Goal: Check status: Check status

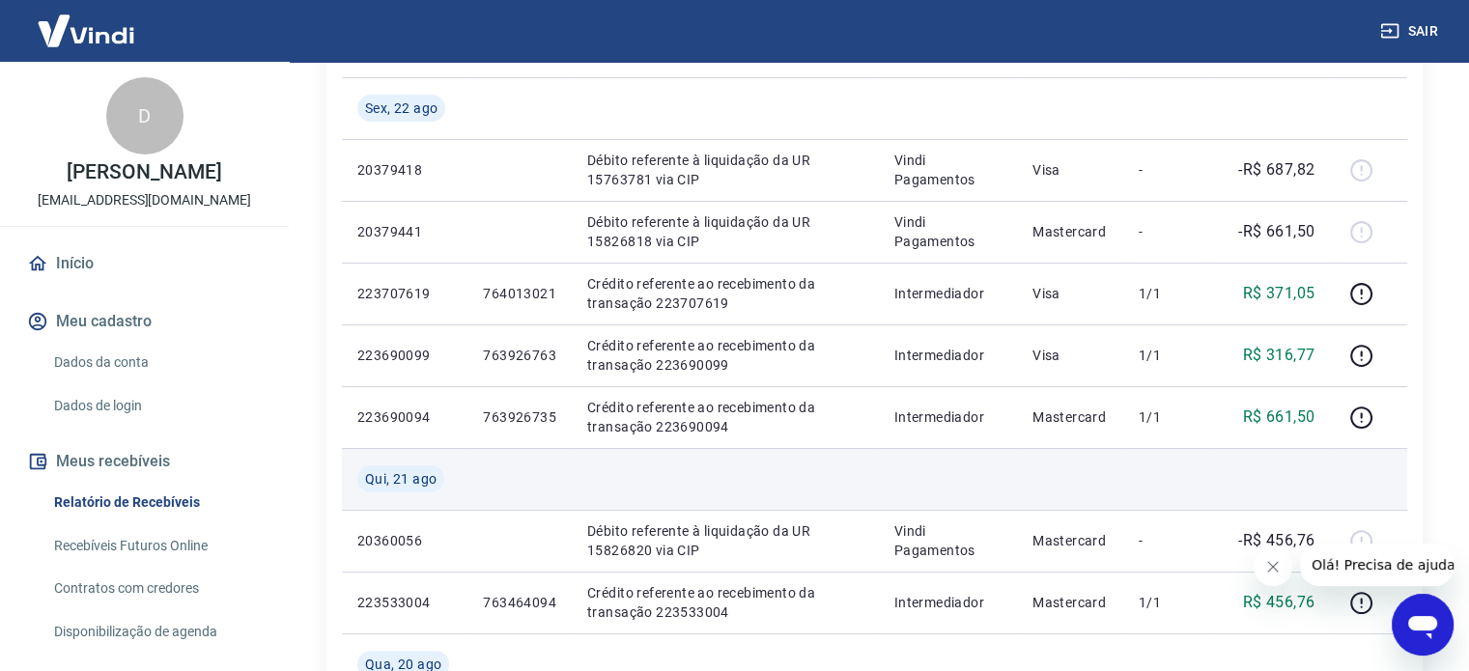
scroll to position [193, 0]
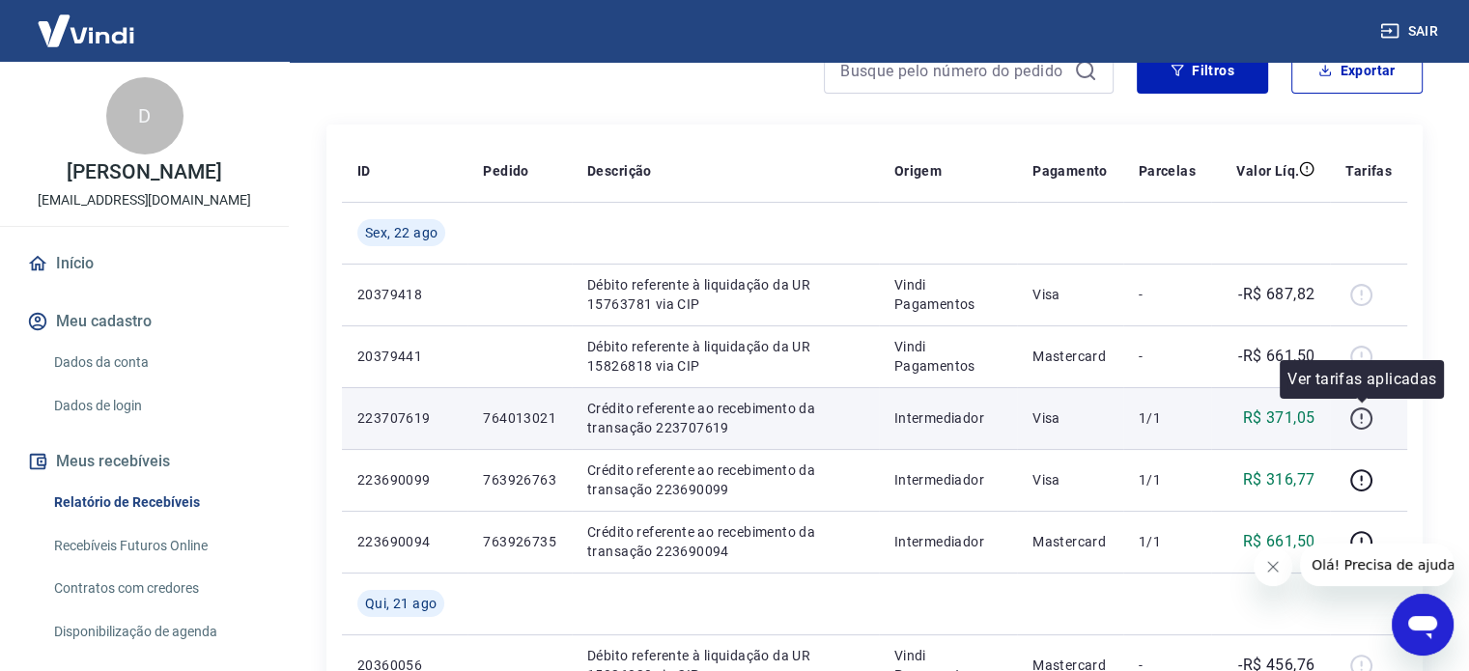
click at [1354, 423] on icon "button" at bounding box center [1361, 419] width 22 height 22
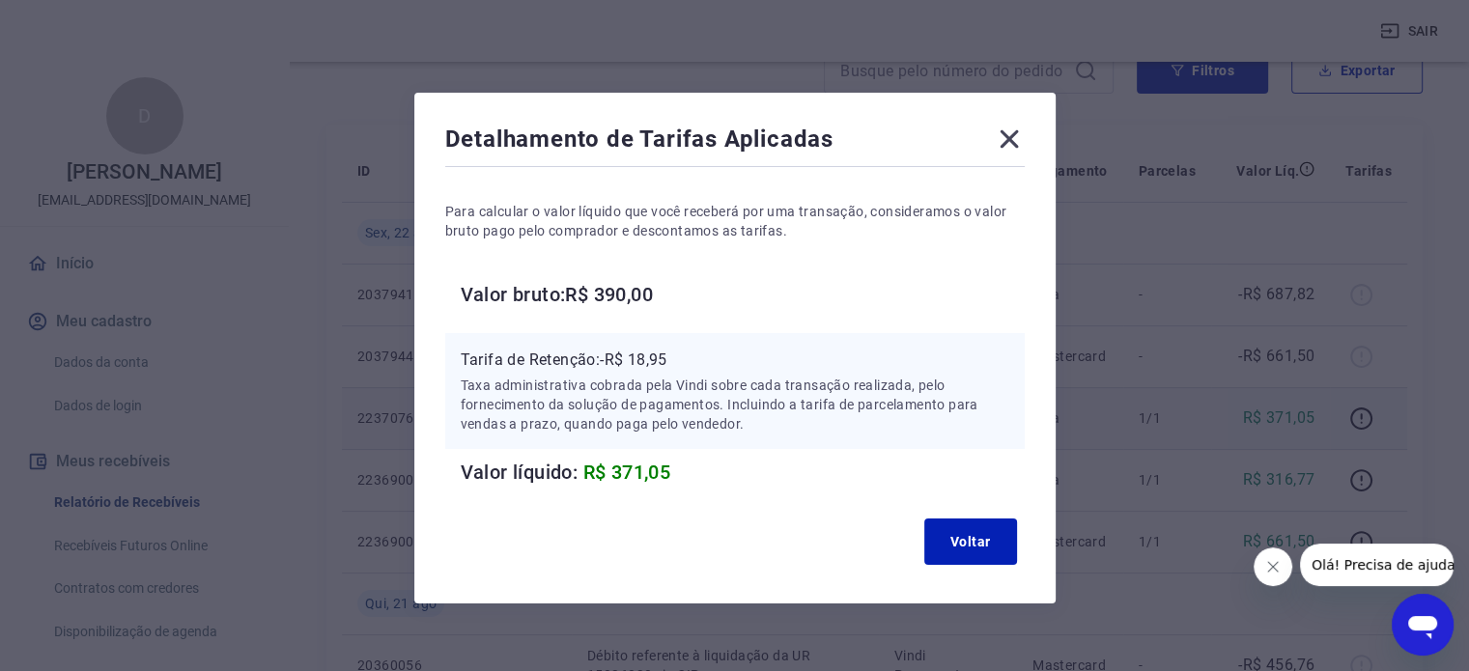
click at [1008, 148] on icon at bounding box center [1009, 139] width 31 height 31
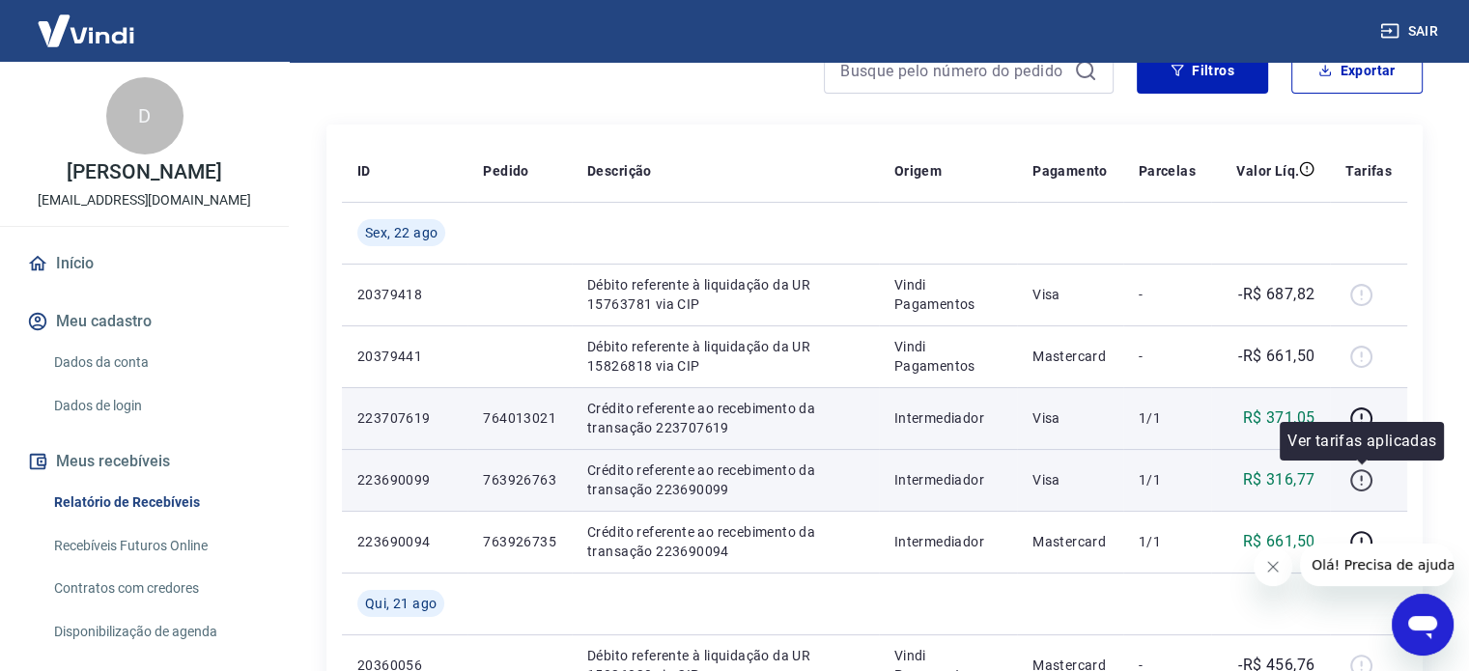
click at [1361, 487] on icon "button" at bounding box center [1361, 480] width 24 height 24
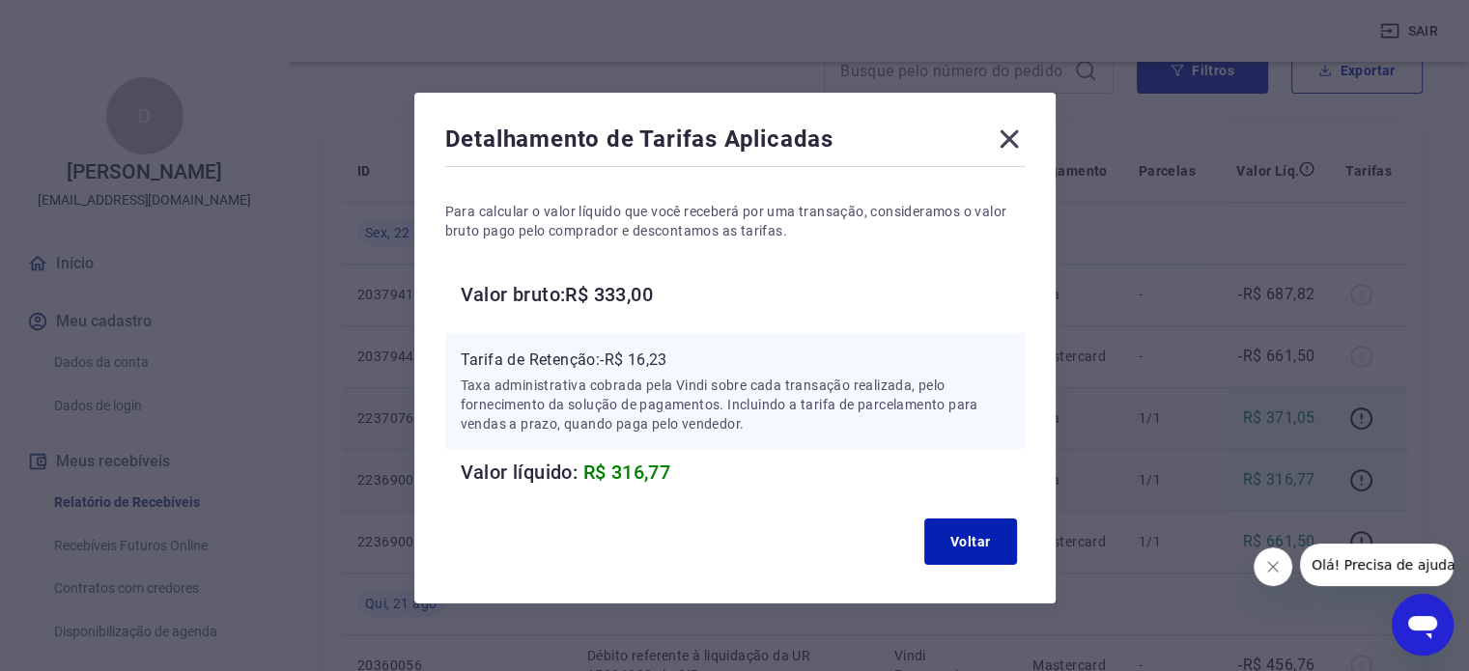
click at [1004, 137] on icon at bounding box center [1008, 139] width 18 height 18
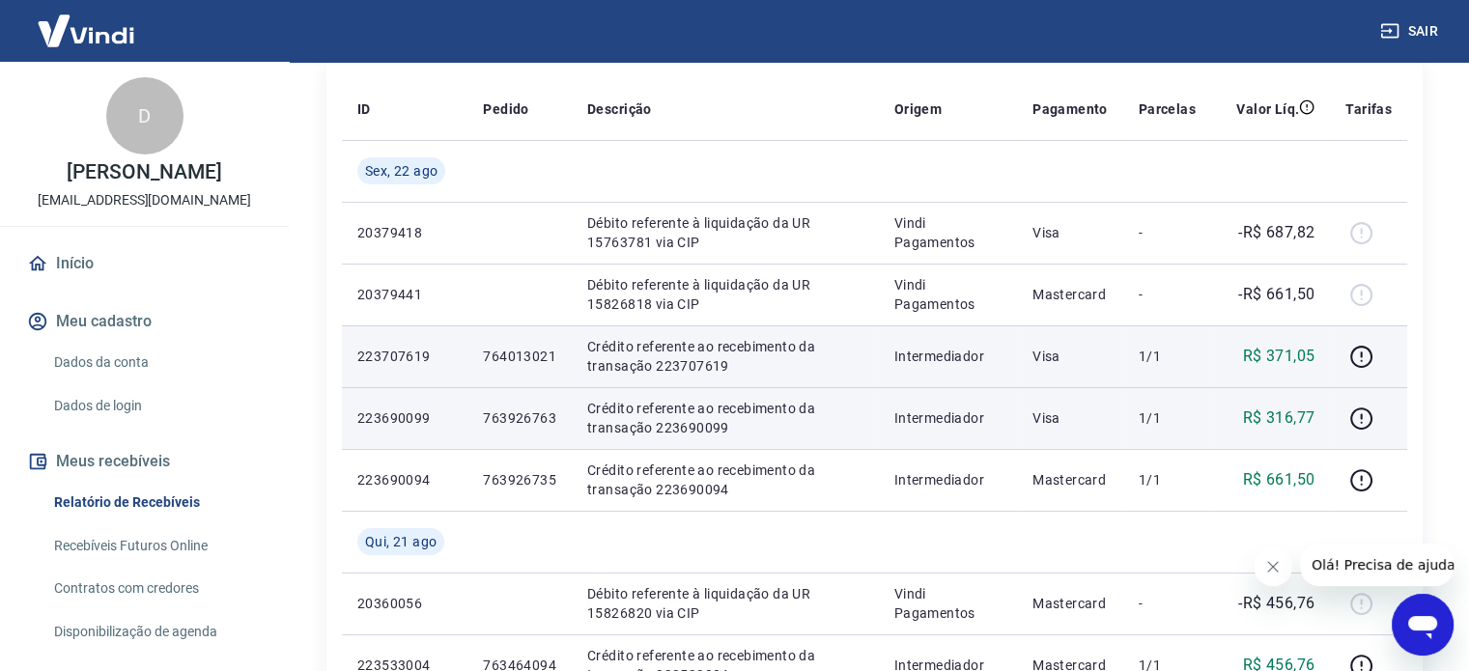
scroll to position [290, 0]
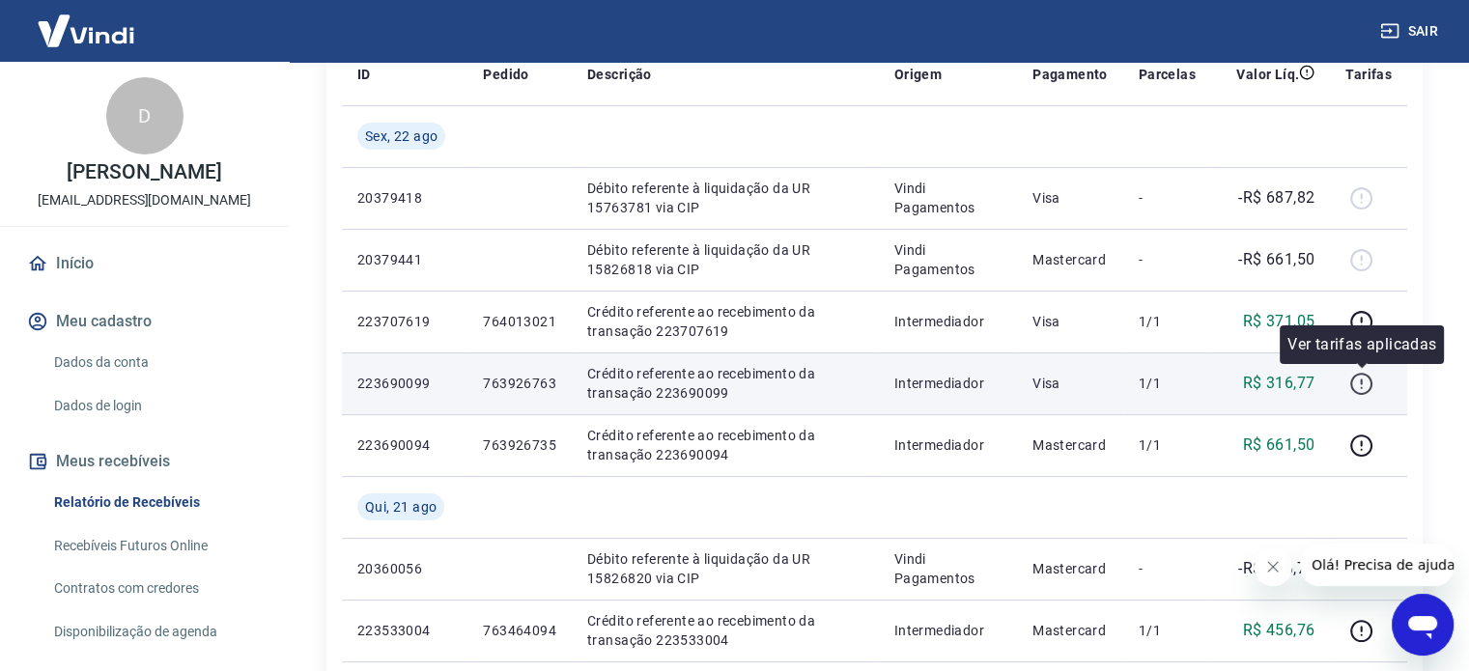
click at [1356, 372] on icon "button" at bounding box center [1361, 384] width 24 height 24
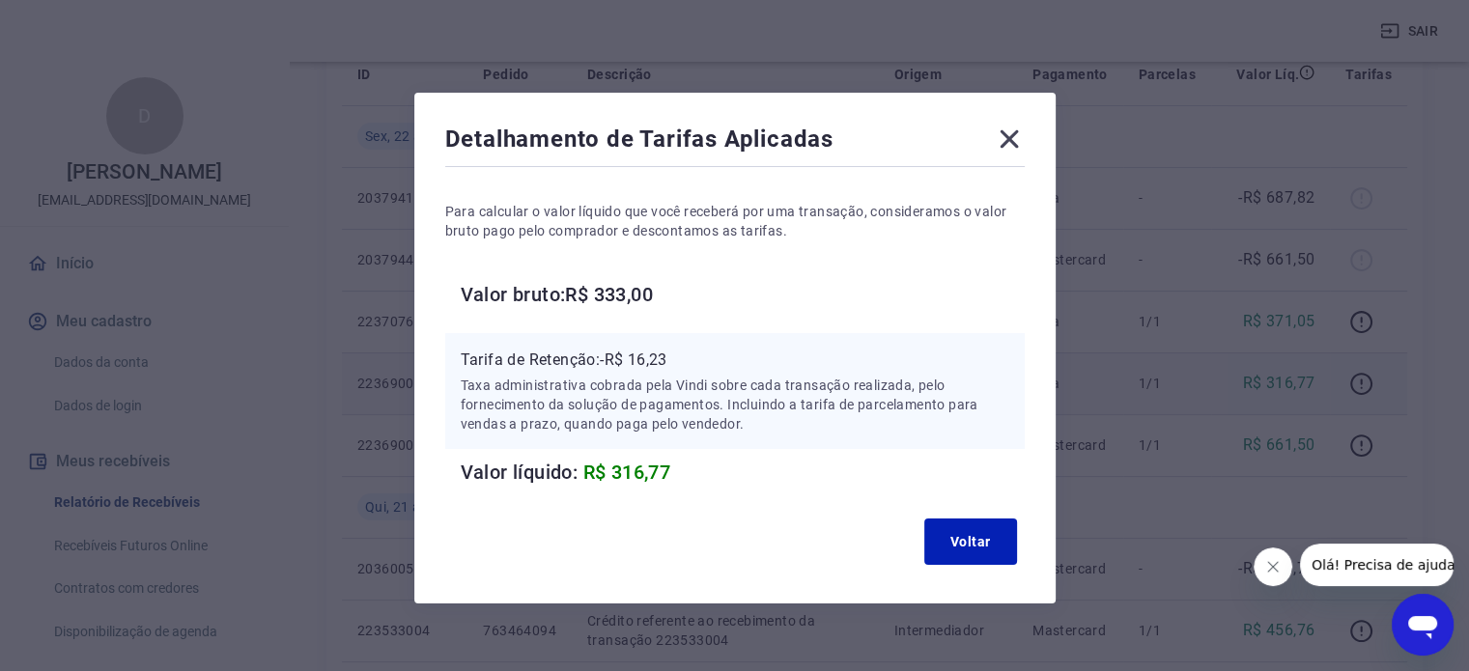
click at [1014, 142] on icon at bounding box center [1009, 139] width 31 height 31
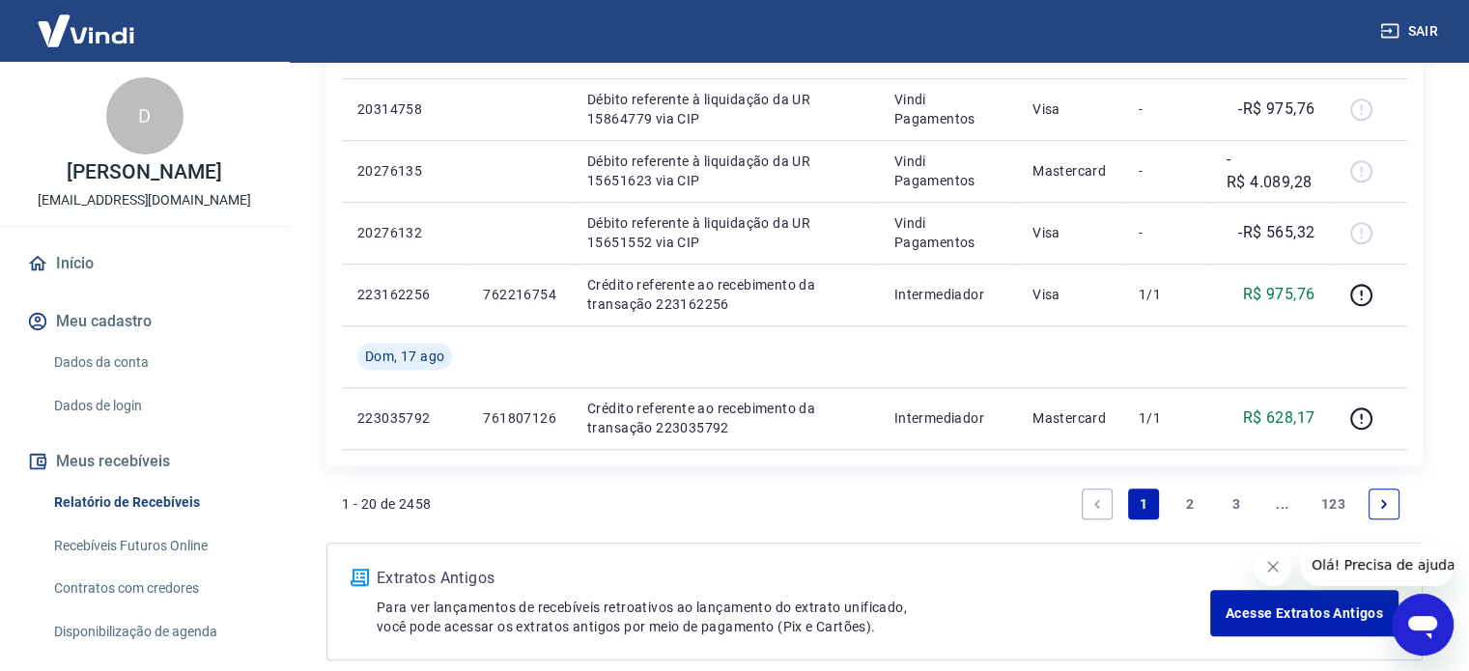
scroll to position [1448, 0]
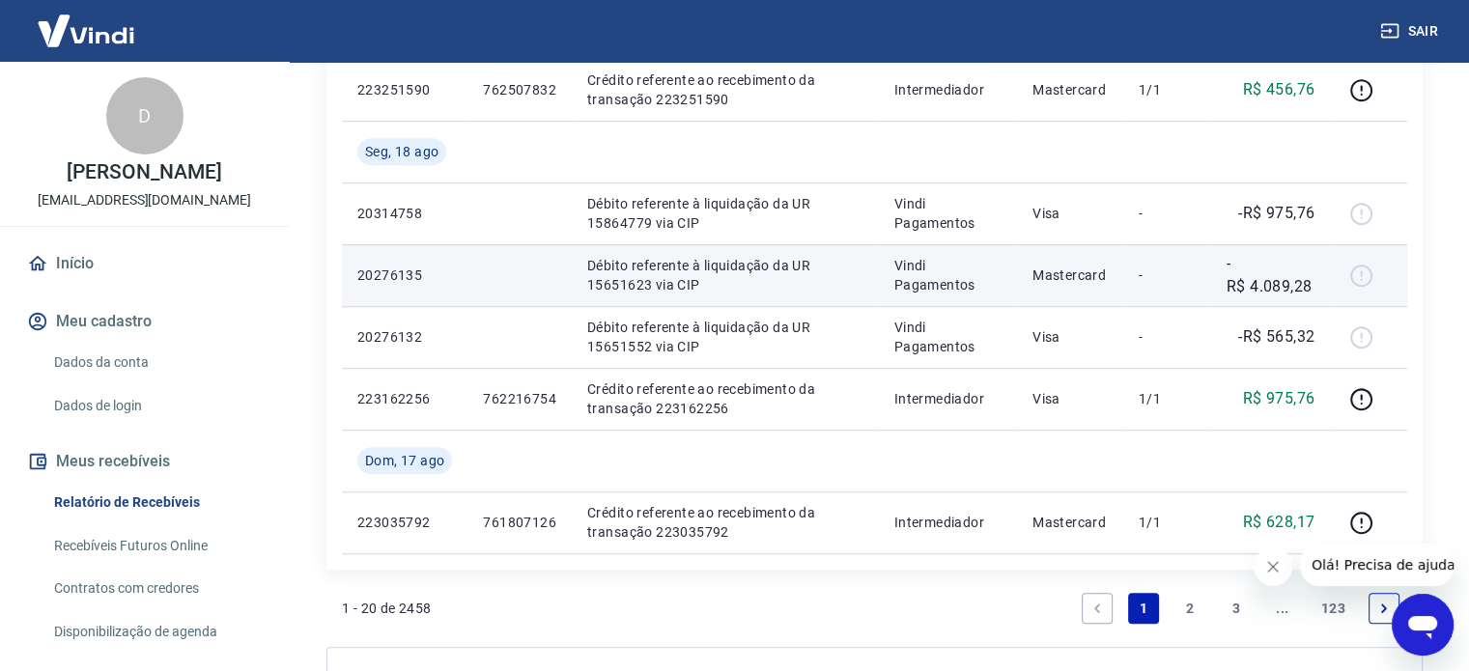
click at [1355, 273] on div at bounding box center [1368, 275] width 46 height 31
click at [1301, 293] on p "-R$ 4.089,28" at bounding box center [1270, 275] width 88 height 46
click at [699, 273] on p "Débito referente à liquidação da UR 15651623 via CIP" at bounding box center [725, 275] width 276 height 39
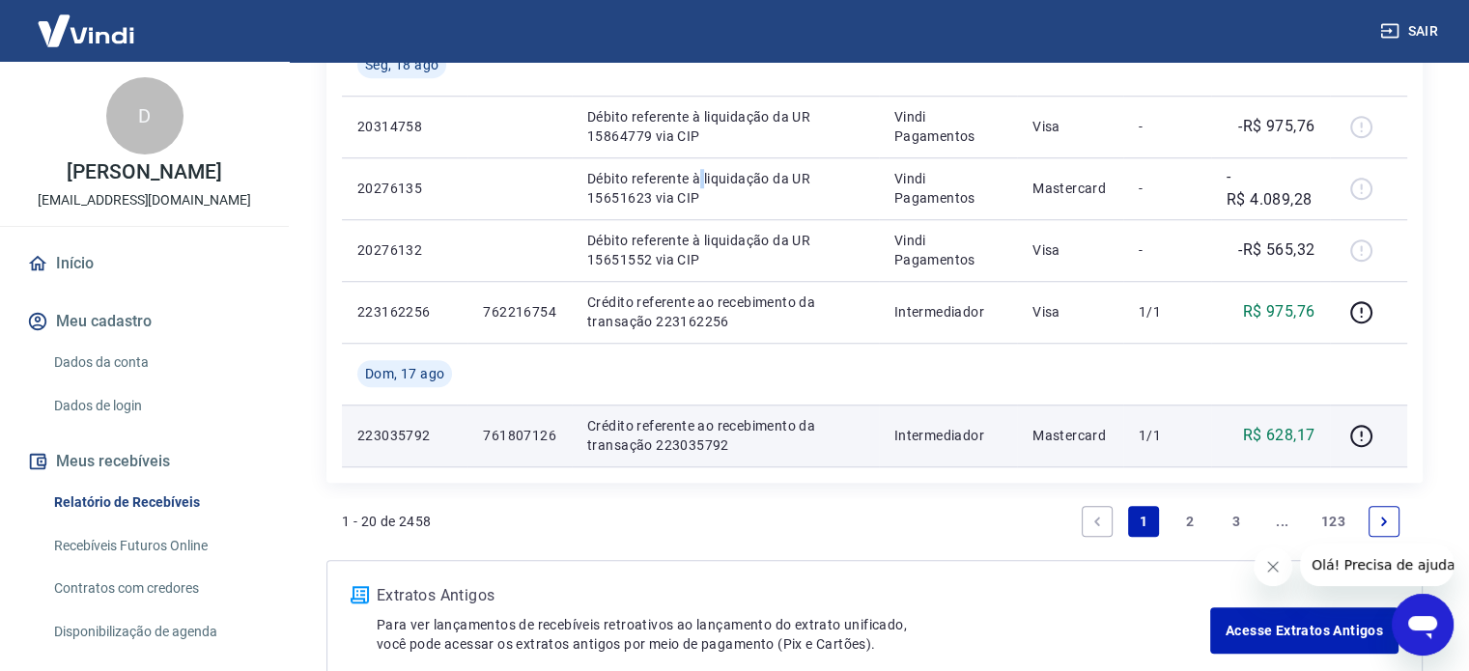
scroll to position [1646, 0]
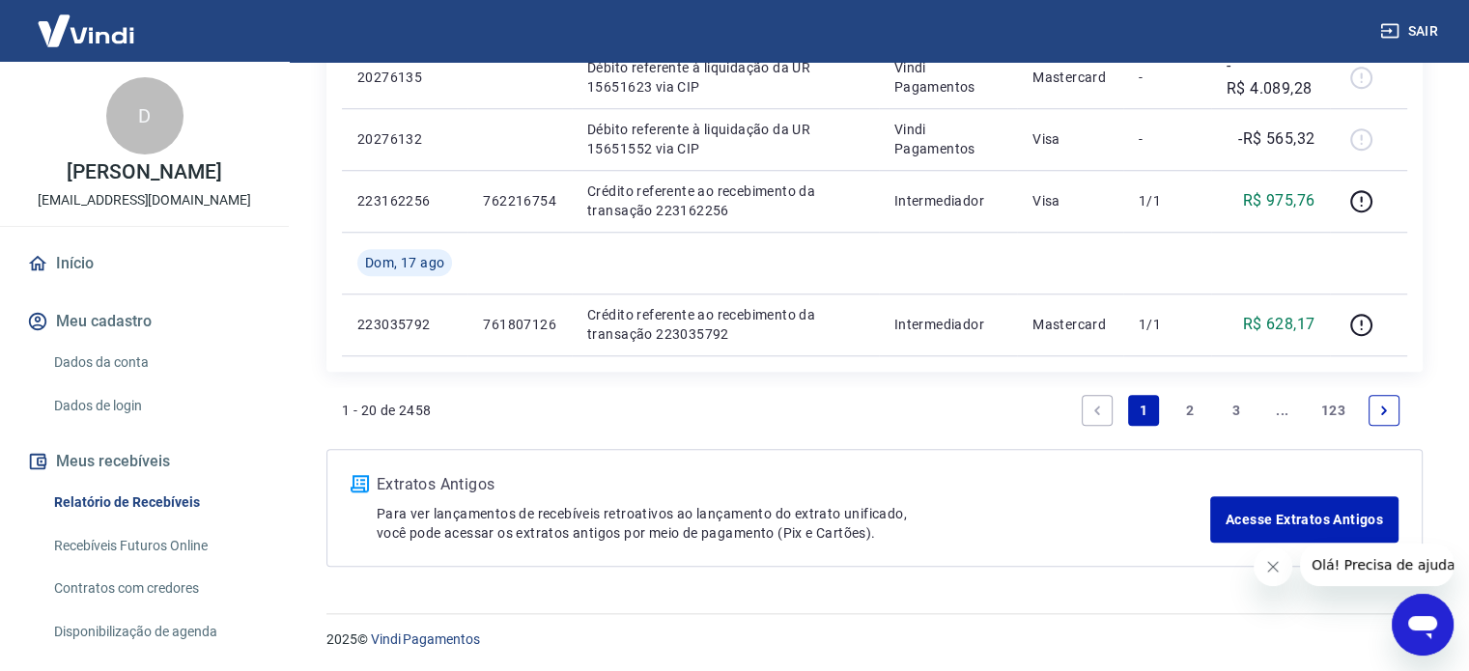
click at [1188, 408] on link "2" at bounding box center [1189, 410] width 31 height 31
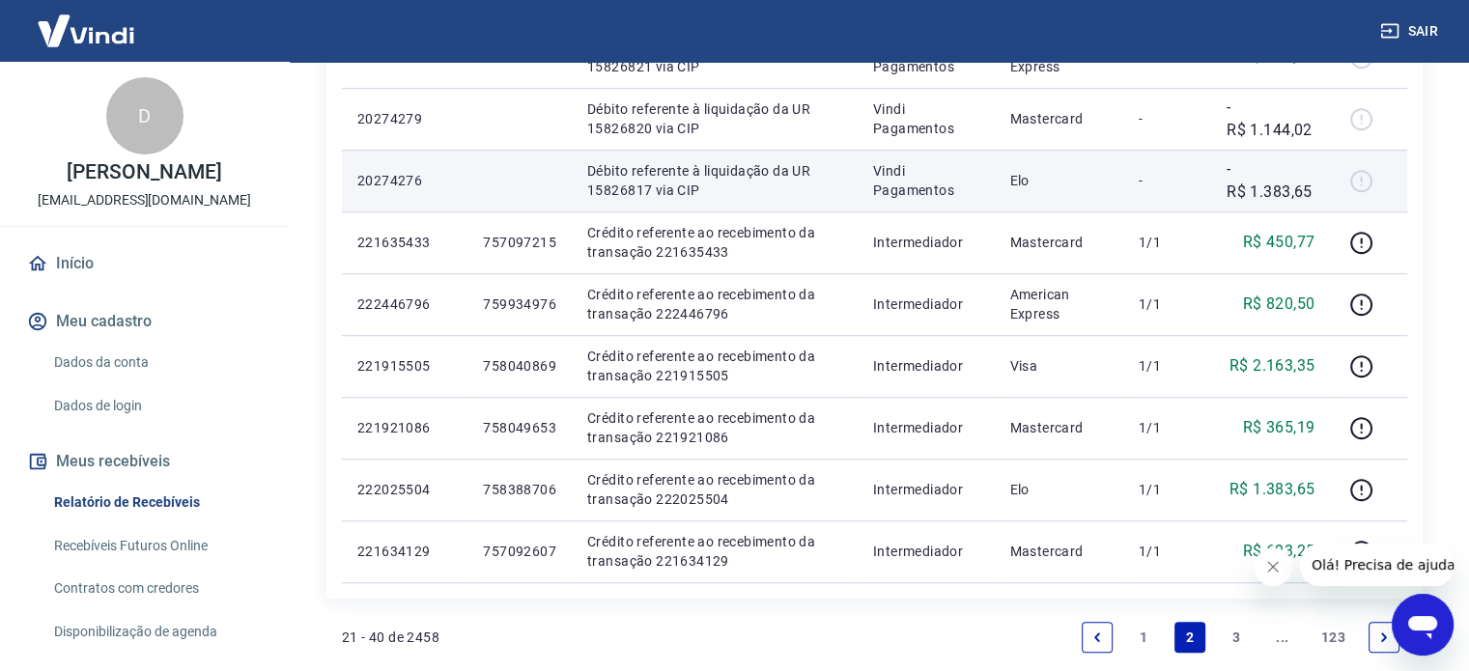
scroll to position [1255, 0]
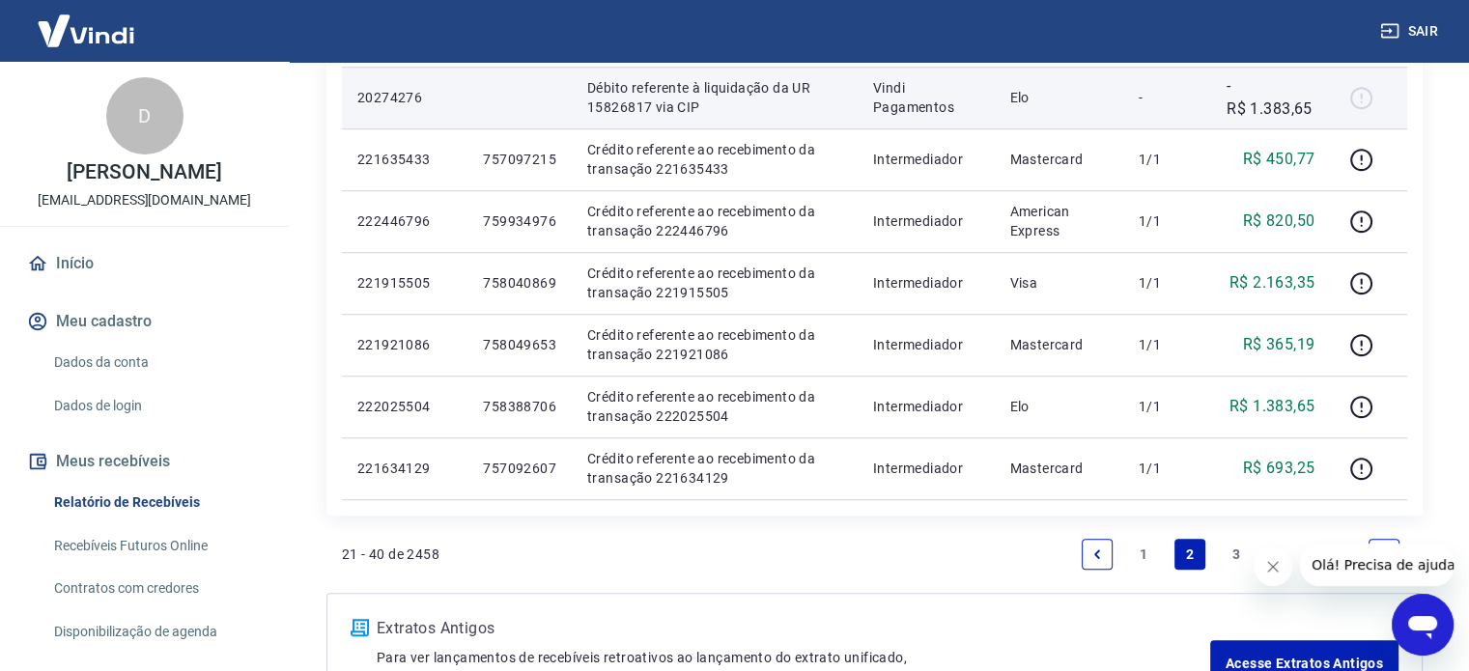
click at [1362, 102] on div at bounding box center [1368, 97] width 46 height 31
click at [957, 116] on p "Vindi Pagamentos" at bounding box center [926, 97] width 106 height 39
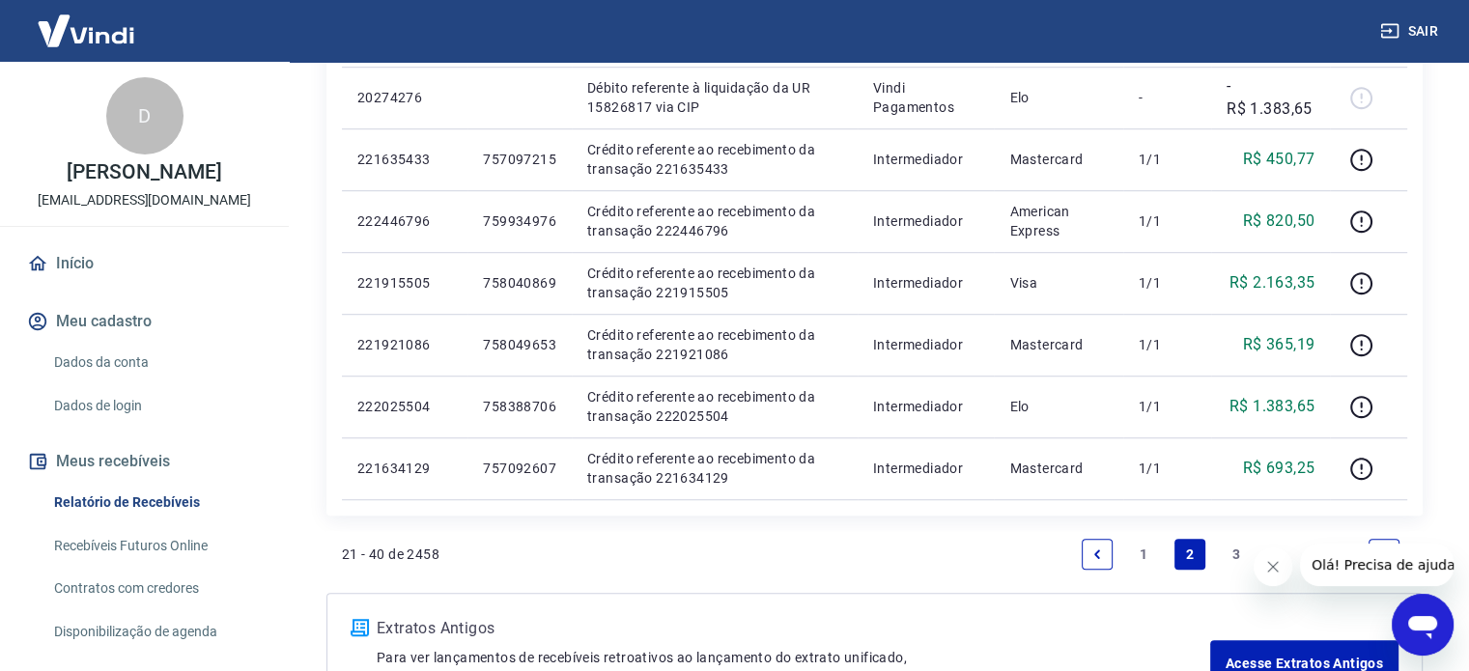
click at [131, 563] on link "Recebíveis Futuros Online" at bounding box center [155, 546] width 219 height 40
